Goal: Information Seeking & Learning: Learn about a topic

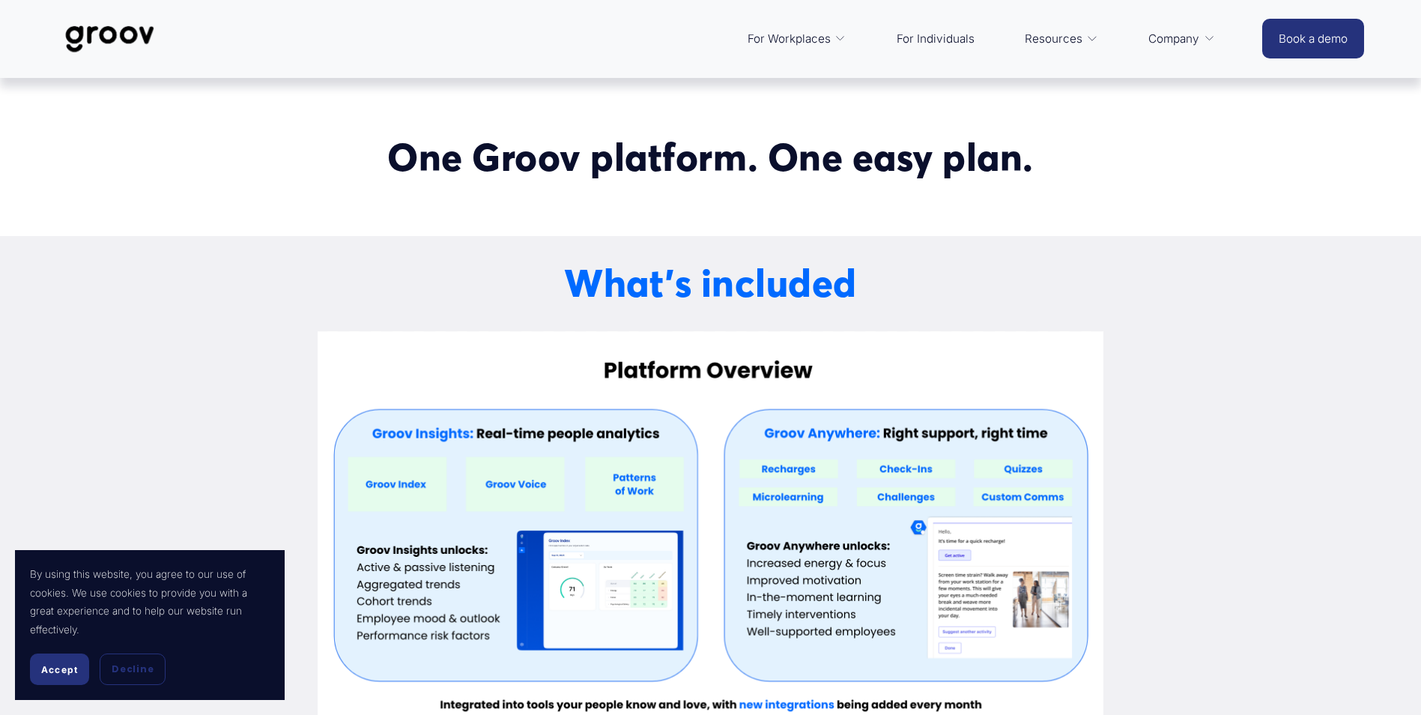
click at [121, 430] on div at bounding box center [710, 556] width 1421 height 641
drag, startPoint x: 61, startPoint y: 663, endPoint x: 70, endPoint y: 650, distance: 16.6
click at [61, 664] on span "Accept" at bounding box center [59, 669] width 37 height 11
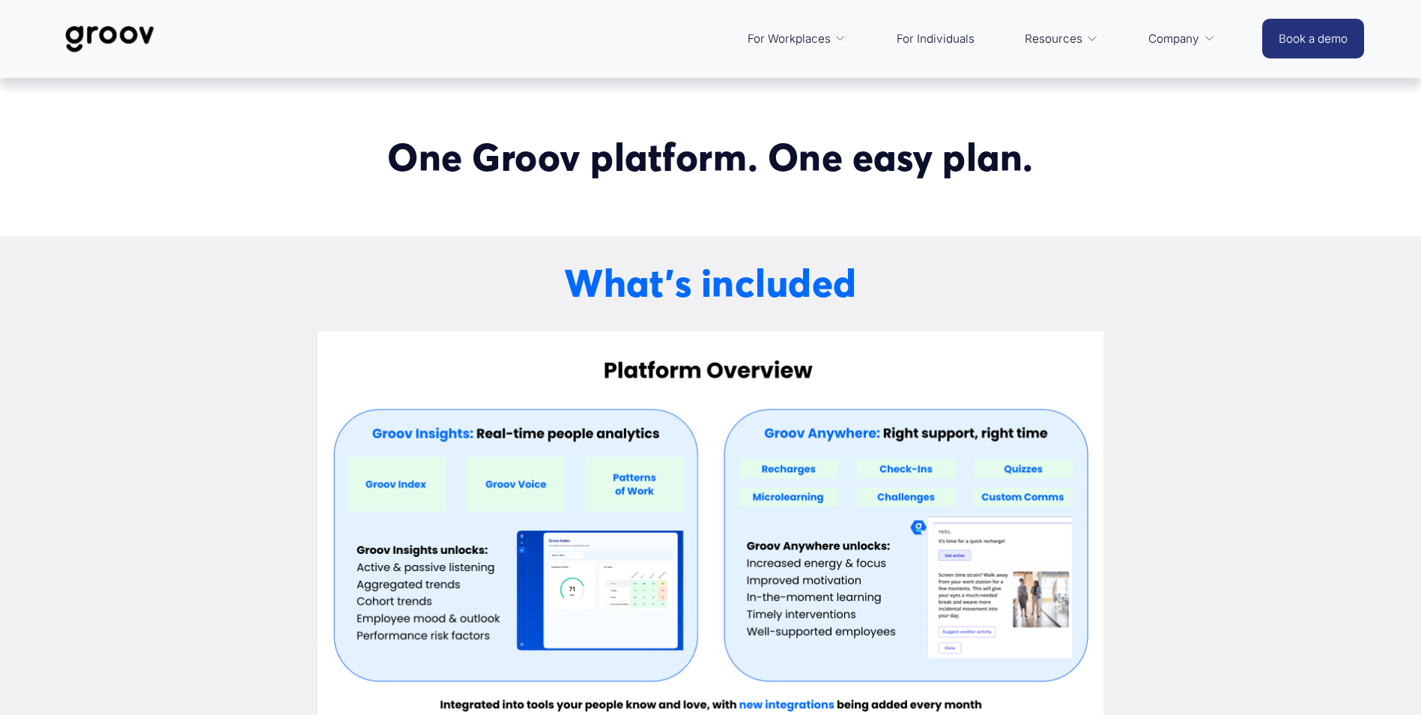
click at [130, 420] on div "What’s included Get more info [DATE]" at bounding box center [710, 556] width 1161 height 641
click at [0, 0] on span "Platform Overview" at bounding box center [0, 0] width 0 height 0
